Goal: Information Seeking & Learning: Compare options

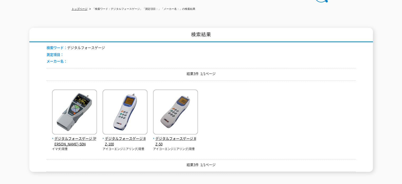
scroll to position [53, 0]
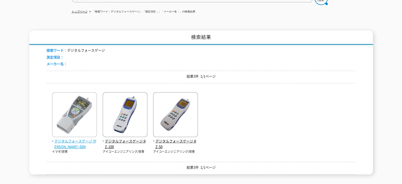
click at [61, 143] on span "デジタルフォースゲージ [PERSON_NAME]-50N" at bounding box center [74, 143] width 45 height 11
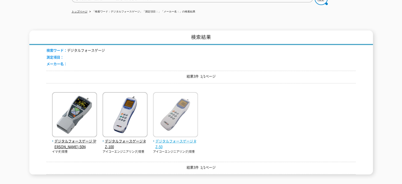
click at [174, 141] on span "デジタルフォースゲージ RZ-50" at bounding box center [175, 143] width 45 height 11
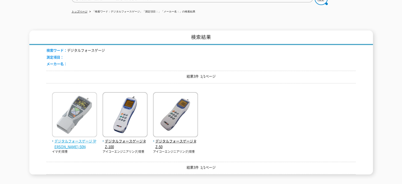
click at [87, 140] on span "デジタルフォースゲージ [PERSON_NAME]-50N" at bounding box center [74, 143] width 45 height 11
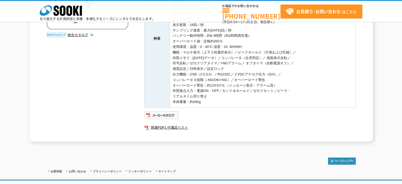
scroll to position [132, 0]
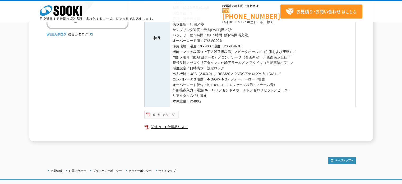
click at [161, 113] on img at bounding box center [161, 114] width 35 height 8
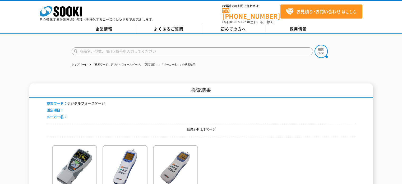
scroll to position [79, 0]
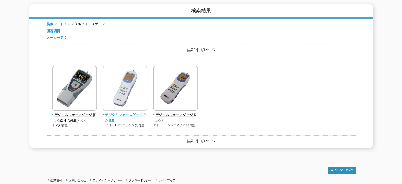
click at [135, 112] on span "デジタルフォースゲージ RZ-100" at bounding box center [125, 117] width 45 height 11
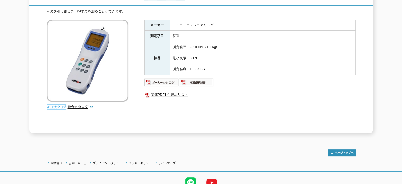
scroll to position [100, 0]
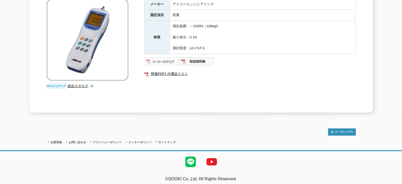
click at [169, 57] on img at bounding box center [161, 61] width 35 height 8
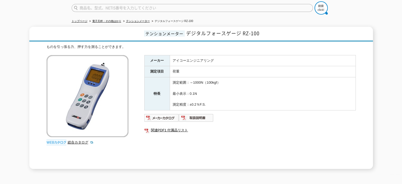
scroll to position [0, 0]
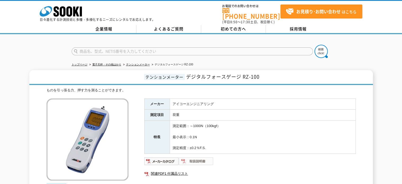
click at [201, 157] on img at bounding box center [196, 161] width 35 height 8
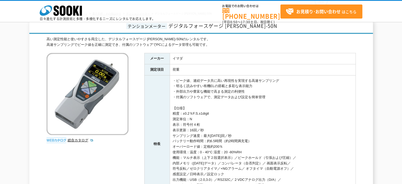
scroll to position [164, 0]
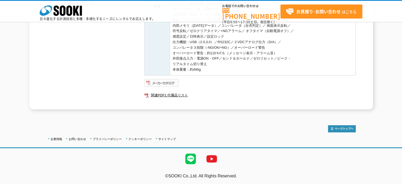
click at [167, 80] on img at bounding box center [161, 83] width 35 height 8
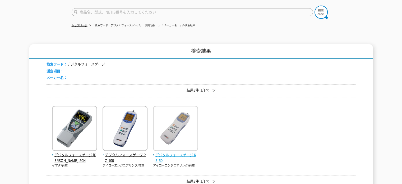
scroll to position [79, 0]
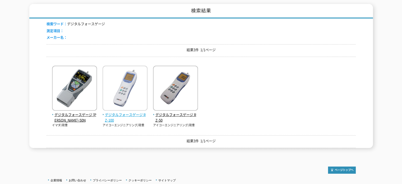
click at [140, 112] on span "デジタルフォースゲージ RZ-100" at bounding box center [125, 117] width 45 height 11
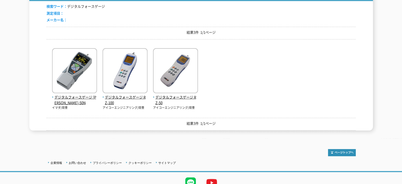
scroll to position [106, 0]
